Goal: Information Seeking & Learning: Find specific fact

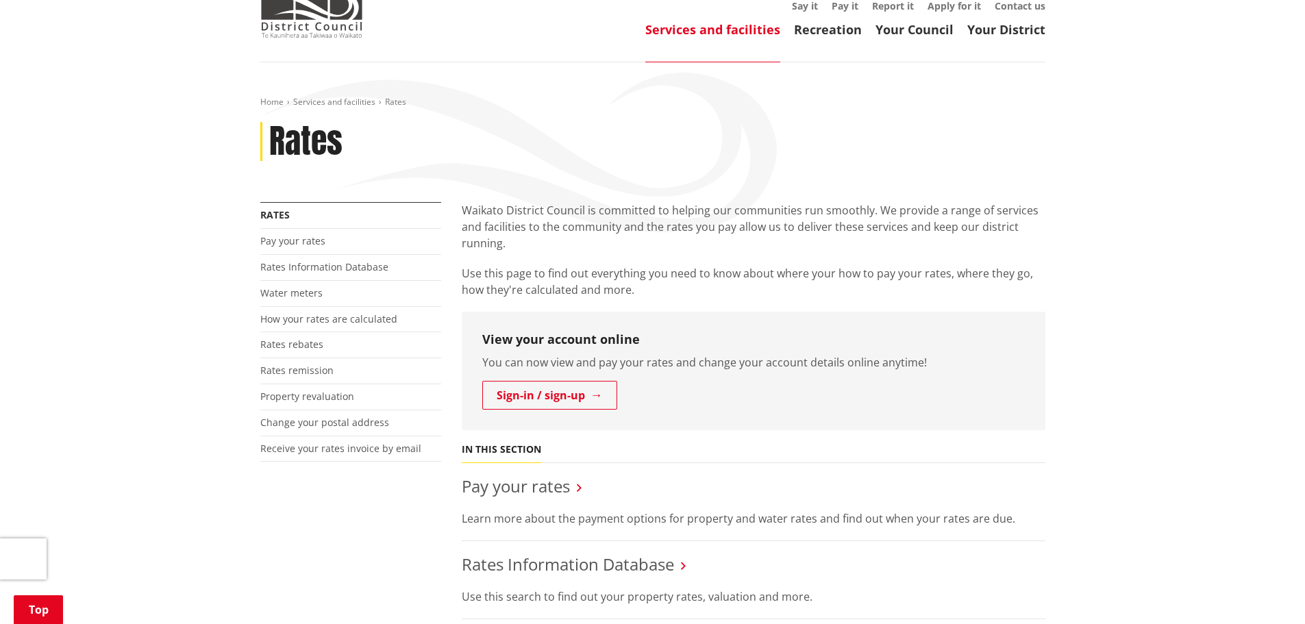
scroll to position [68, 0]
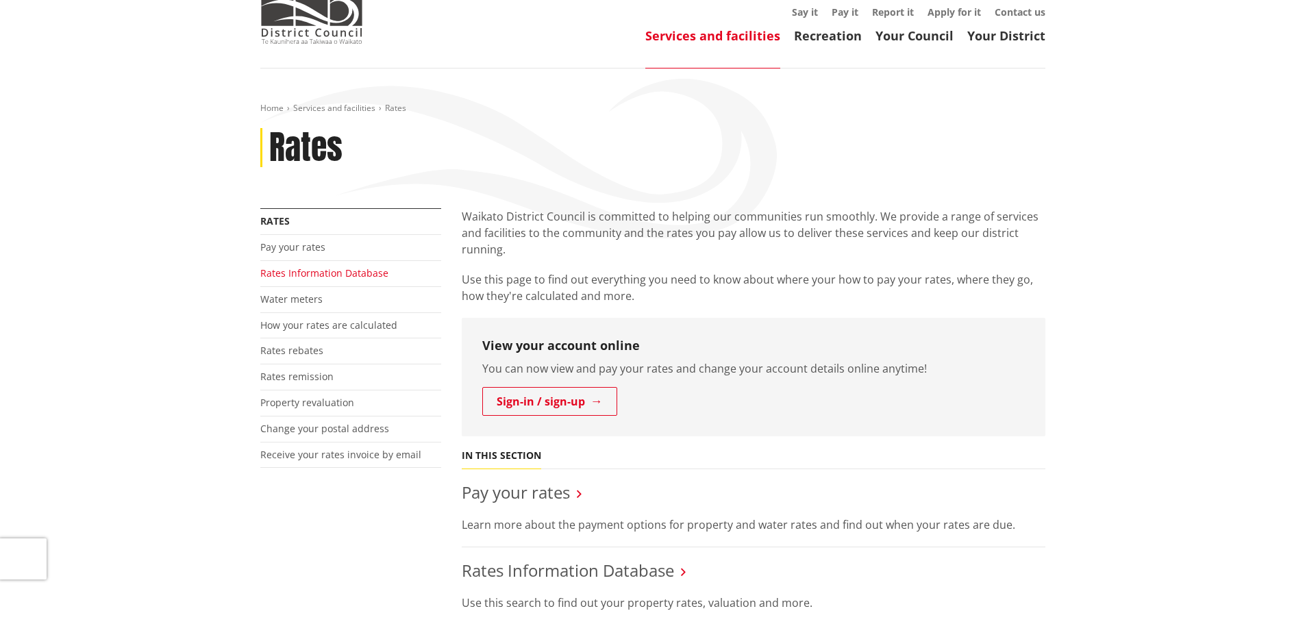
click at [338, 277] on link "Rates Information Database" at bounding box center [324, 272] width 128 height 13
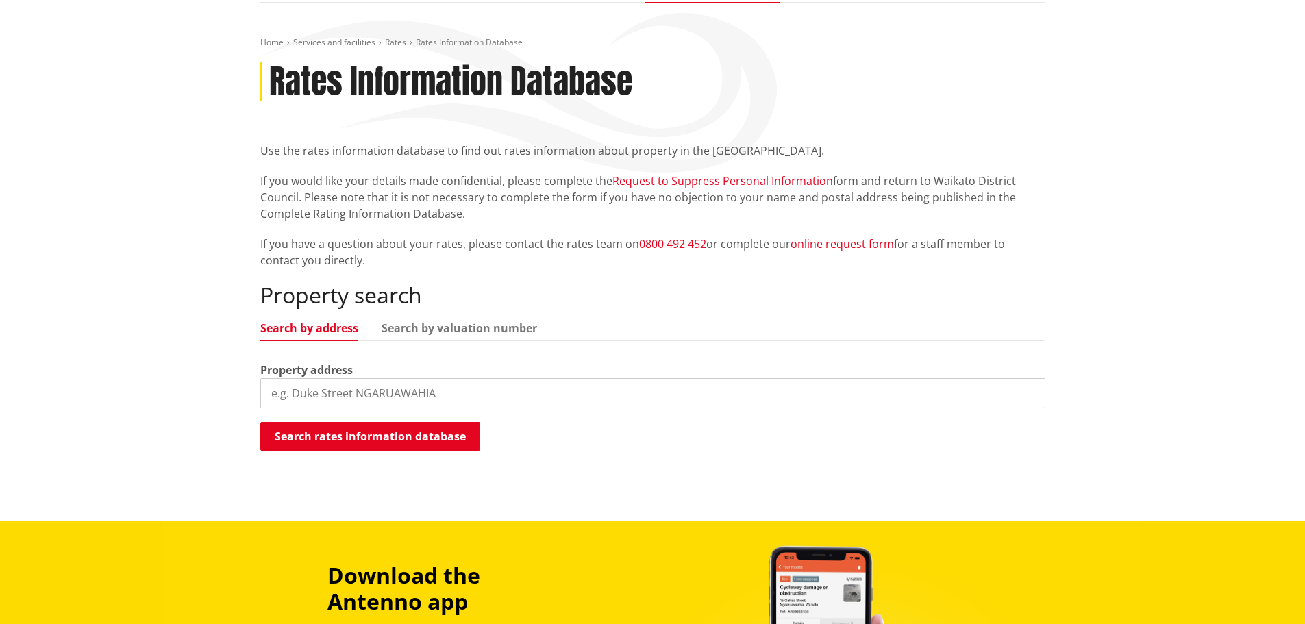
scroll to position [137, 0]
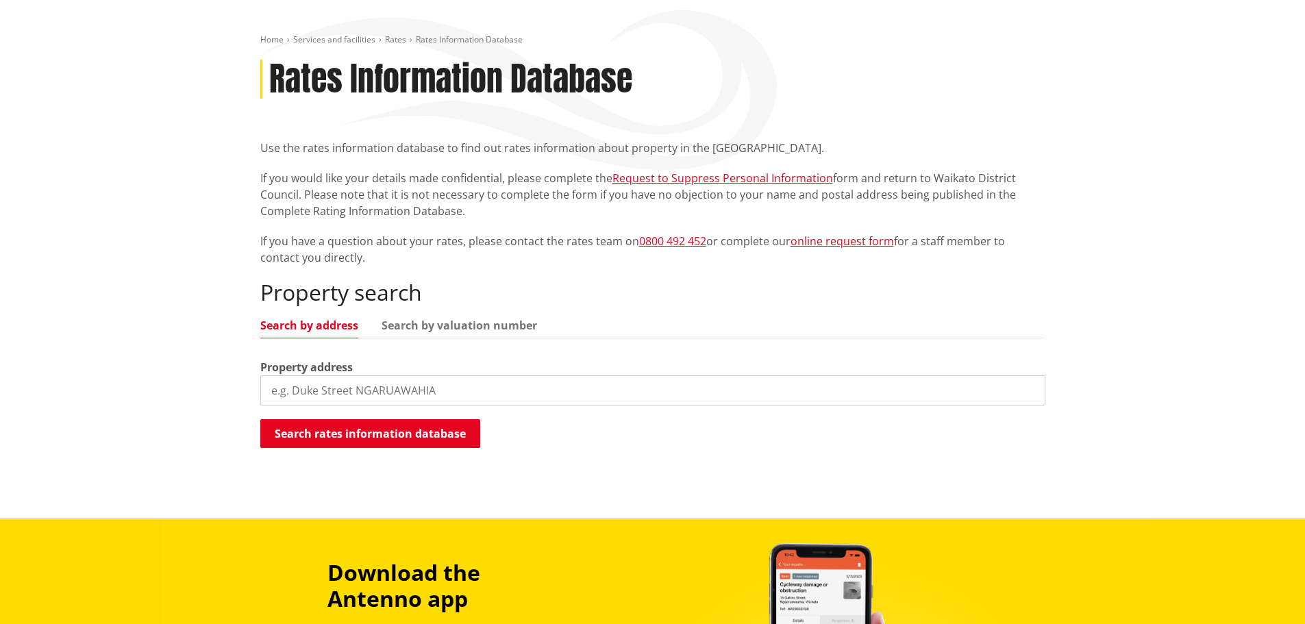
click at [423, 403] on input "search" at bounding box center [652, 390] width 785 height 30
click at [410, 431] on button "Search rates information database" at bounding box center [370, 433] width 220 height 29
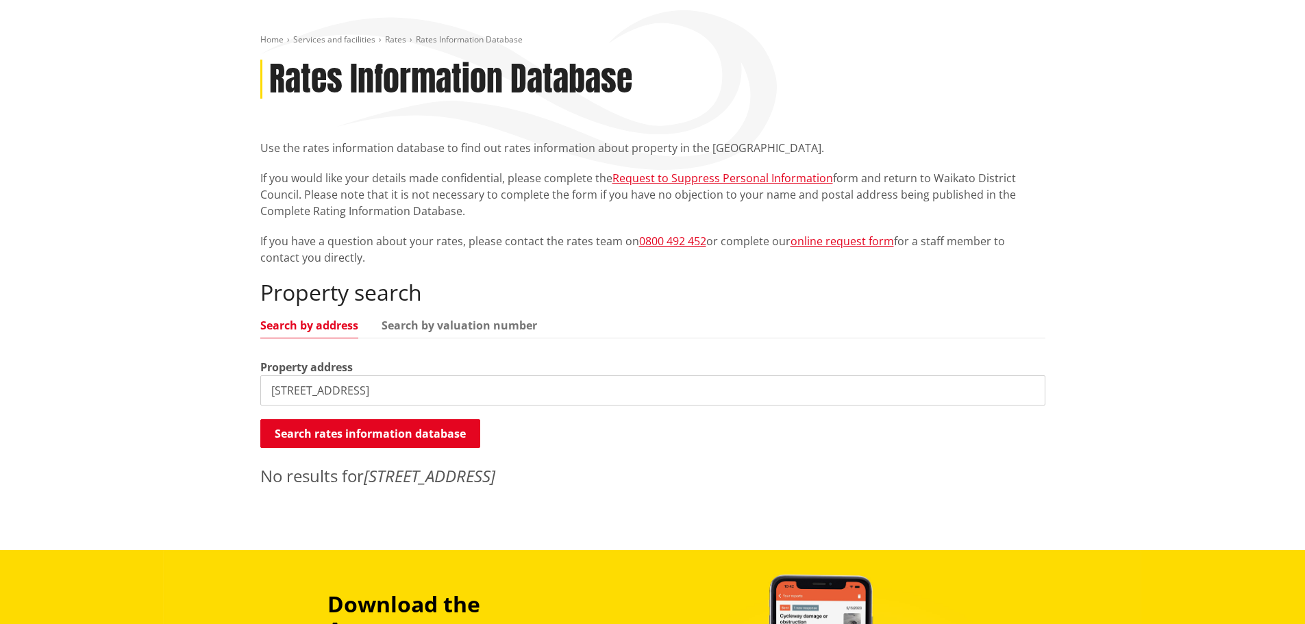
click at [398, 383] on input "[STREET_ADDRESS]" at bounding box center [652, 390] width 785 height 30
type input "1"
click at [268, 387] on input "[GEOGRAPHIC_DATA], [GEOGRAPHIC_DATA]" at bounding box center [652, 390] width 785 height 30
click at [415, 396] on input "[STREET_ADDRESS]" at bounding box center [652, 390] width 785 height 30
click at [463, 334] on ul "Search by address Search by valuation number" at bounding box center [652, 329] width 785 height 18
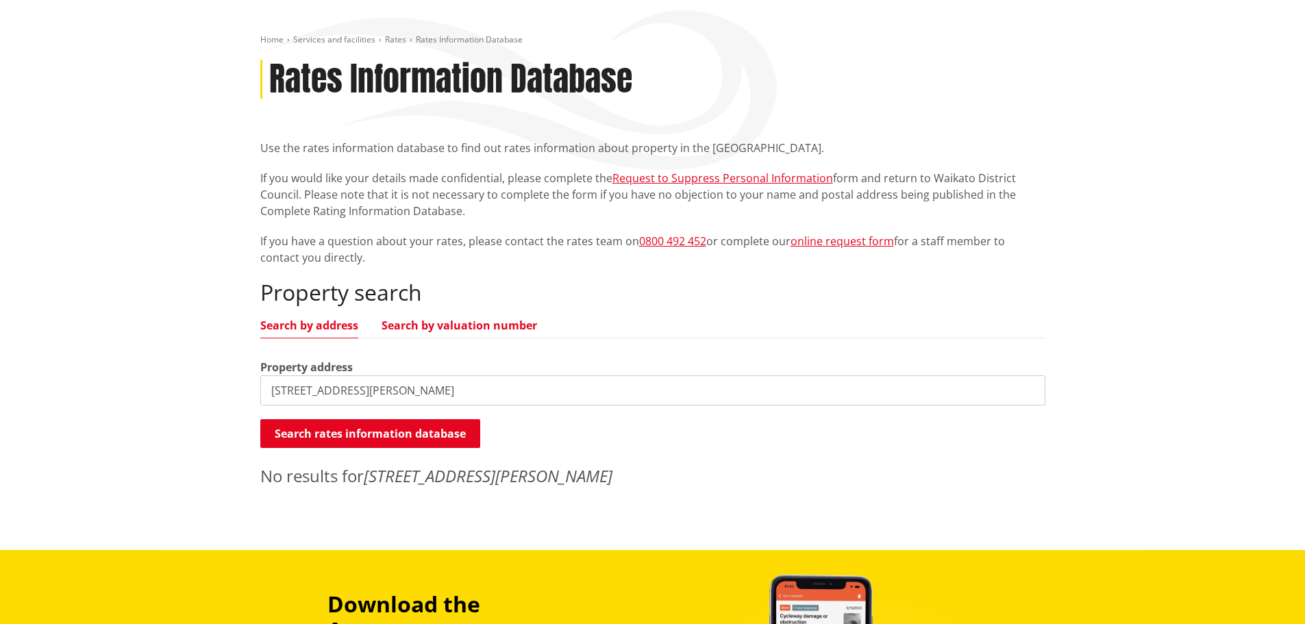
click at [464, 328] on link "Search by valuation number" at bounding box center [459, 325] width 155 height 11
click at [413, 384] on input "[STREET_ADDRESS][PERSON_NAME]" at bounding box center [652, 390] width 785 height 30
paste input "0412067202"
paste input "search"
type input "0412067202"
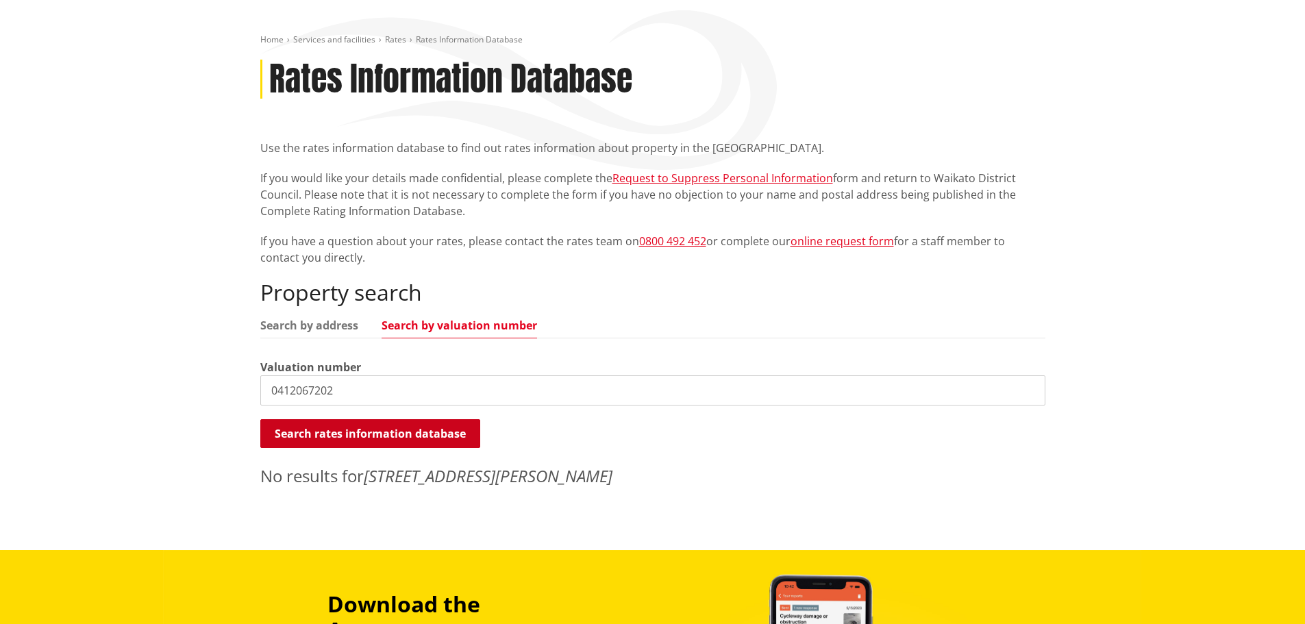
click at [416, 434] on button "Search rates information database" at bounding box center [370, 433] width 220 height 29
click at [439, 431] on button "Search rates information database" at bounding box center [370, 433] width 220 height 29
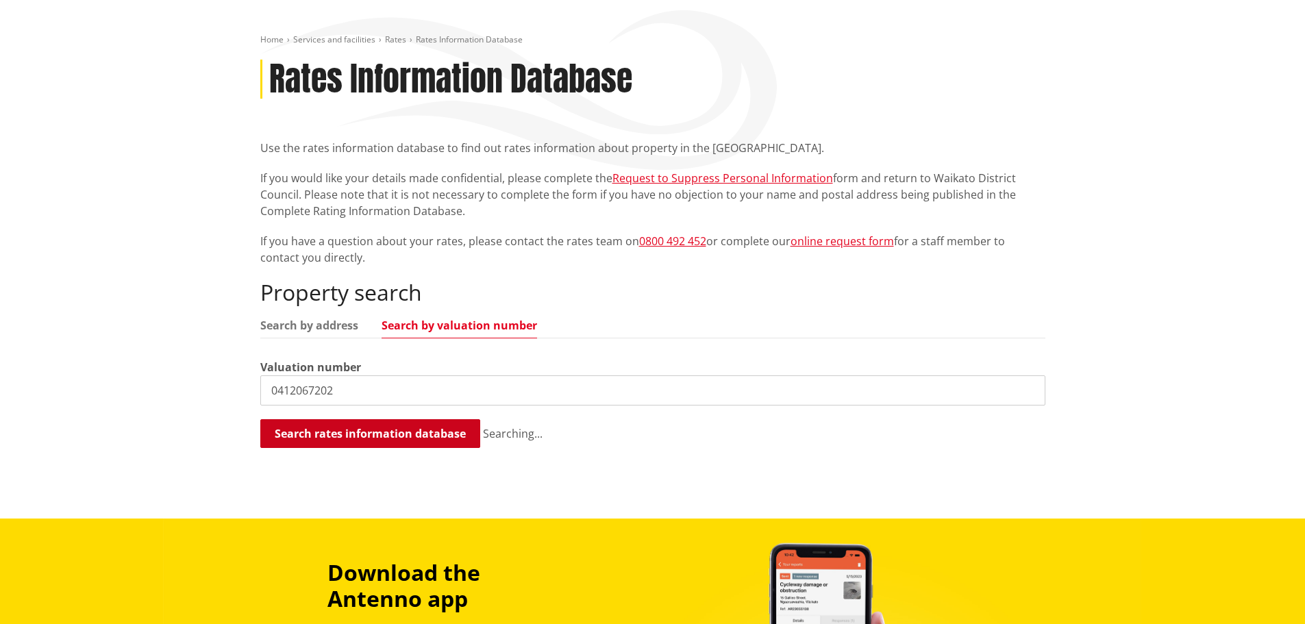
click at [439, 431] on button "Search rates information database" at bounding box center [370, 433] width 220 height 29
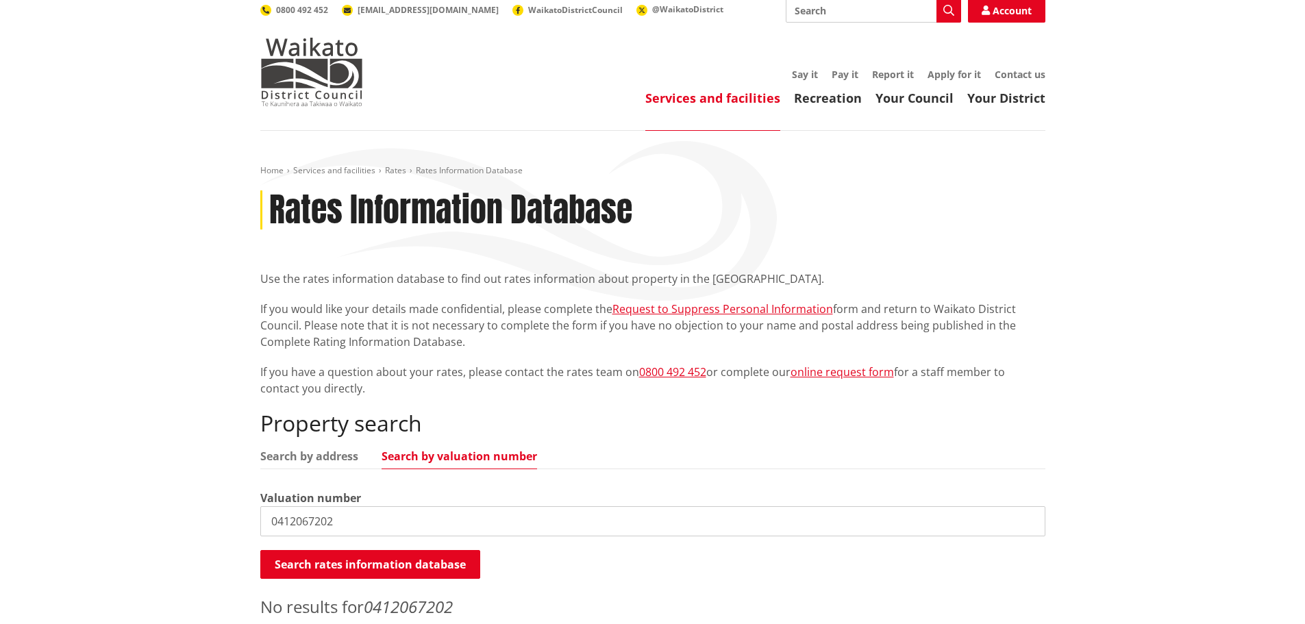
scroll to position [0, 0]
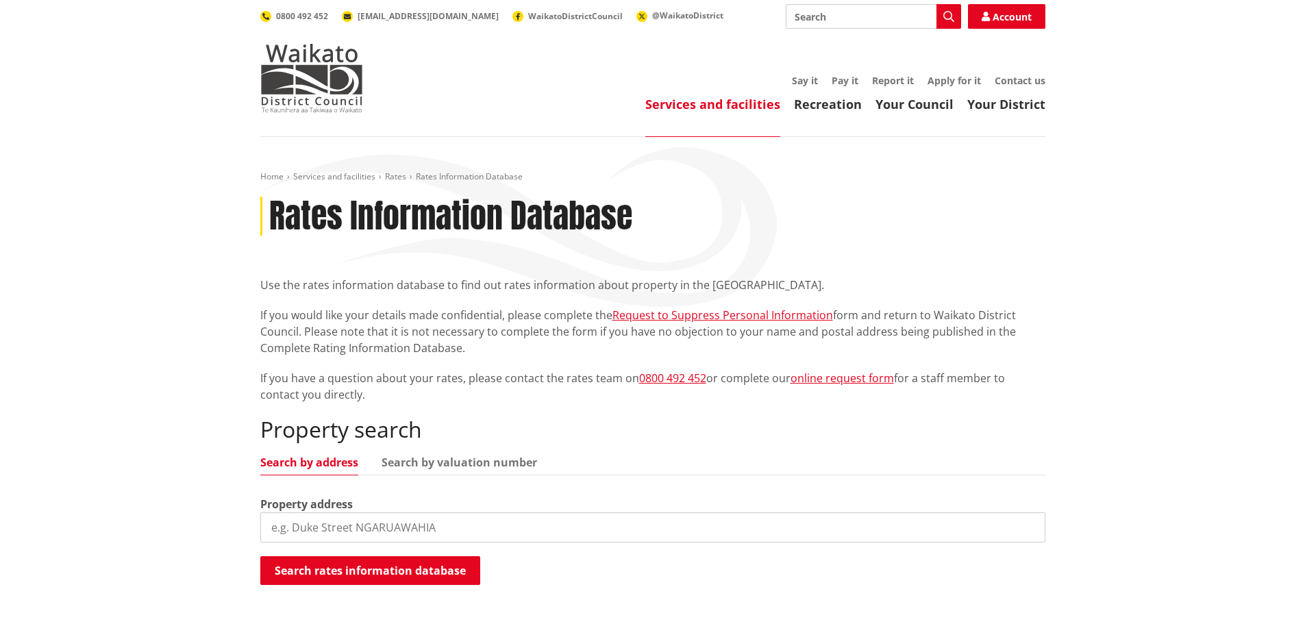
click at [371, 522] on input "search" at bounding box center [652, 527] width 785 height 30
click at [443, 462] on link "Search by valuation number" at bounding box center [459, 462] width 155 height 11
drag, startPoint x: 426, startPoint y: 521, endPoint x: 420, endPoint y: 533, distance: 13.2
click at [426, 525] on input "search" at bounding box center [652, 527] width 785 height 30
paste input "0412067202"
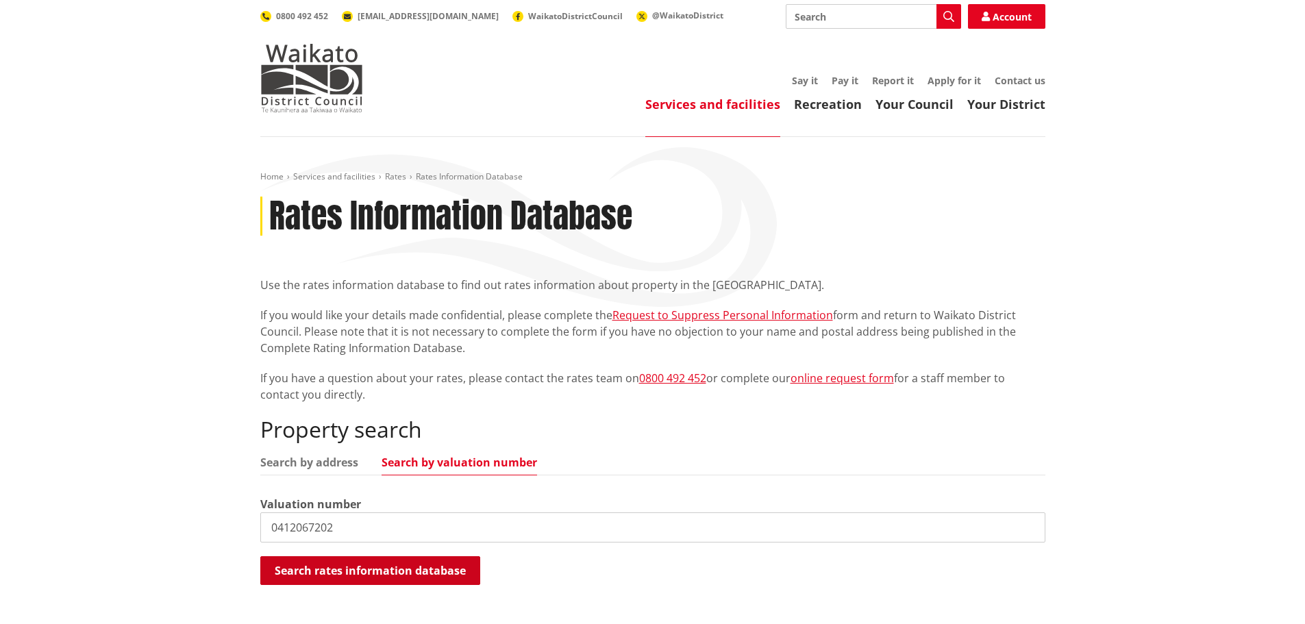
type input "0412067202"
click at [403, 563] on button "Search rates information database" at bounding box center [370, 570] width 220 height 29
